Goal: Transaction & Acquisition: Purchase product/service

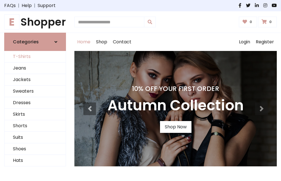
click at [35, 57] on link "T-Shirts" at bounding box center [34, 57] width 61 height 12
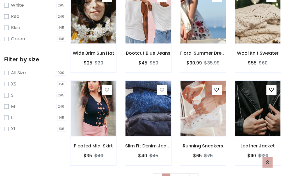
scroll to position [10, 0]
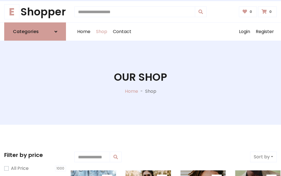
click at [141, 83] on h1 "Our Shop" at bounding box center [140, 77] width 53 height 12
click at [176, 32] on div "Home Shop Contact Log out Login Register" at bounding box center [175, 32] width 203 height 18
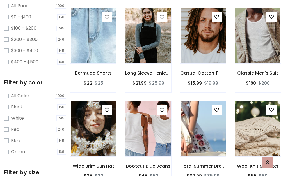
scroll to position [163, 0]
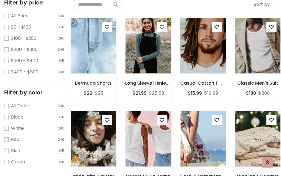
click at [203, 46] on img at bounding box center [203, 45] width 54 height 135
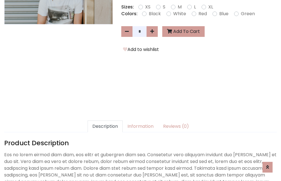
scroll to position [137, 0]
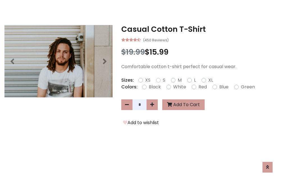
click at [199, 29] on h3 "Casual Cotton T-Shirt" at bounding box center [199, 29] width 156 height 9
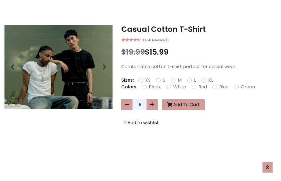
click at [199, 29] on h3 "Casual Cotton T-Shirt" at bounding box center [199, 29] width 156 height 9
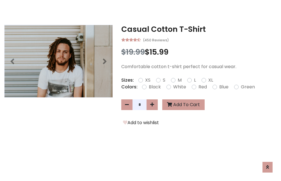
click at [199, 29] on h3 "Casual Cotton T-Shirt" at bounding box center [199, 29] width 156 height 9
